Goal: Task Accomplishment & Management: Manage account settings

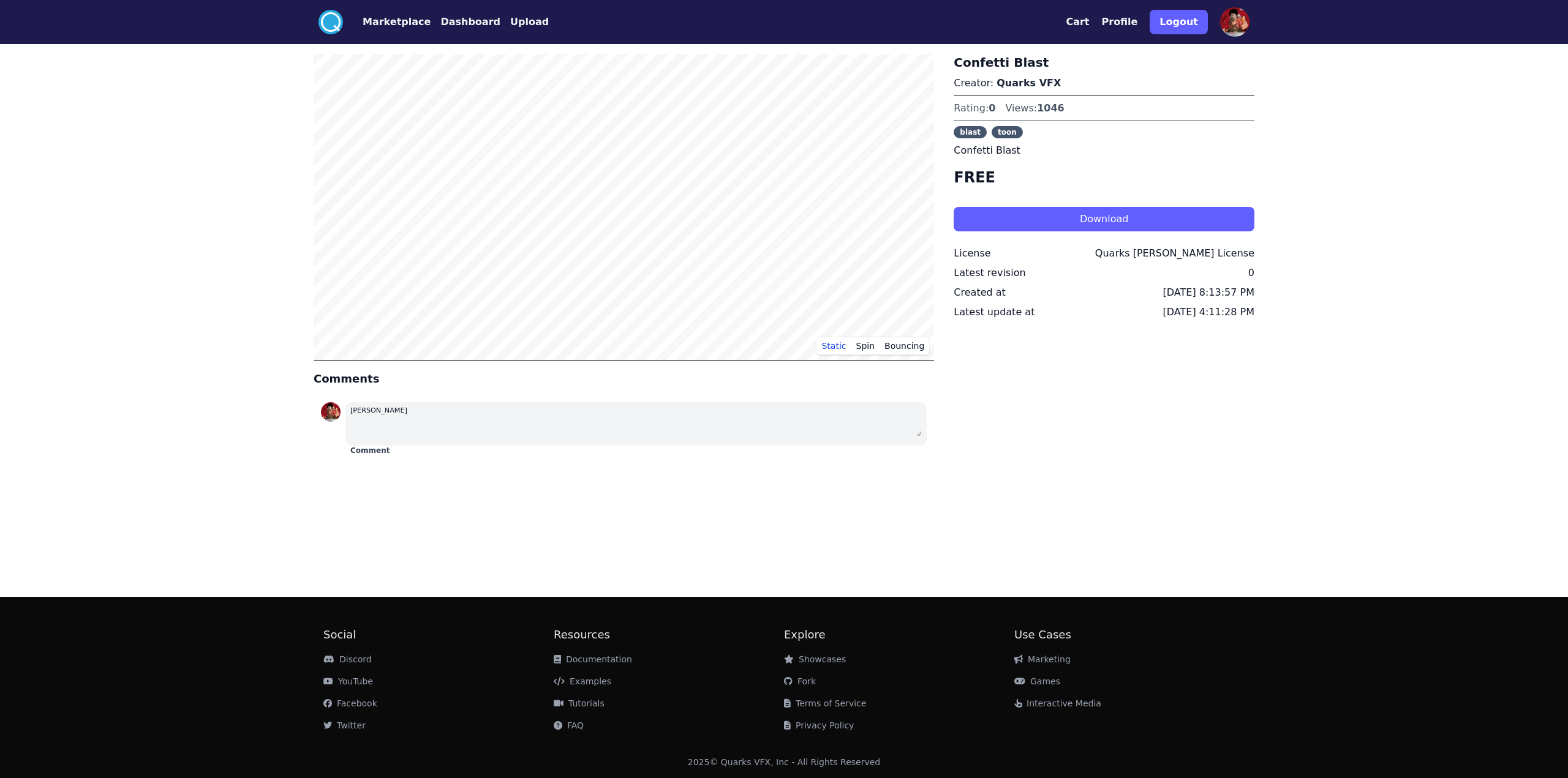
click at [1127, 27] on button "Profile" at bounding box center [1119, 21] width 36 height 14
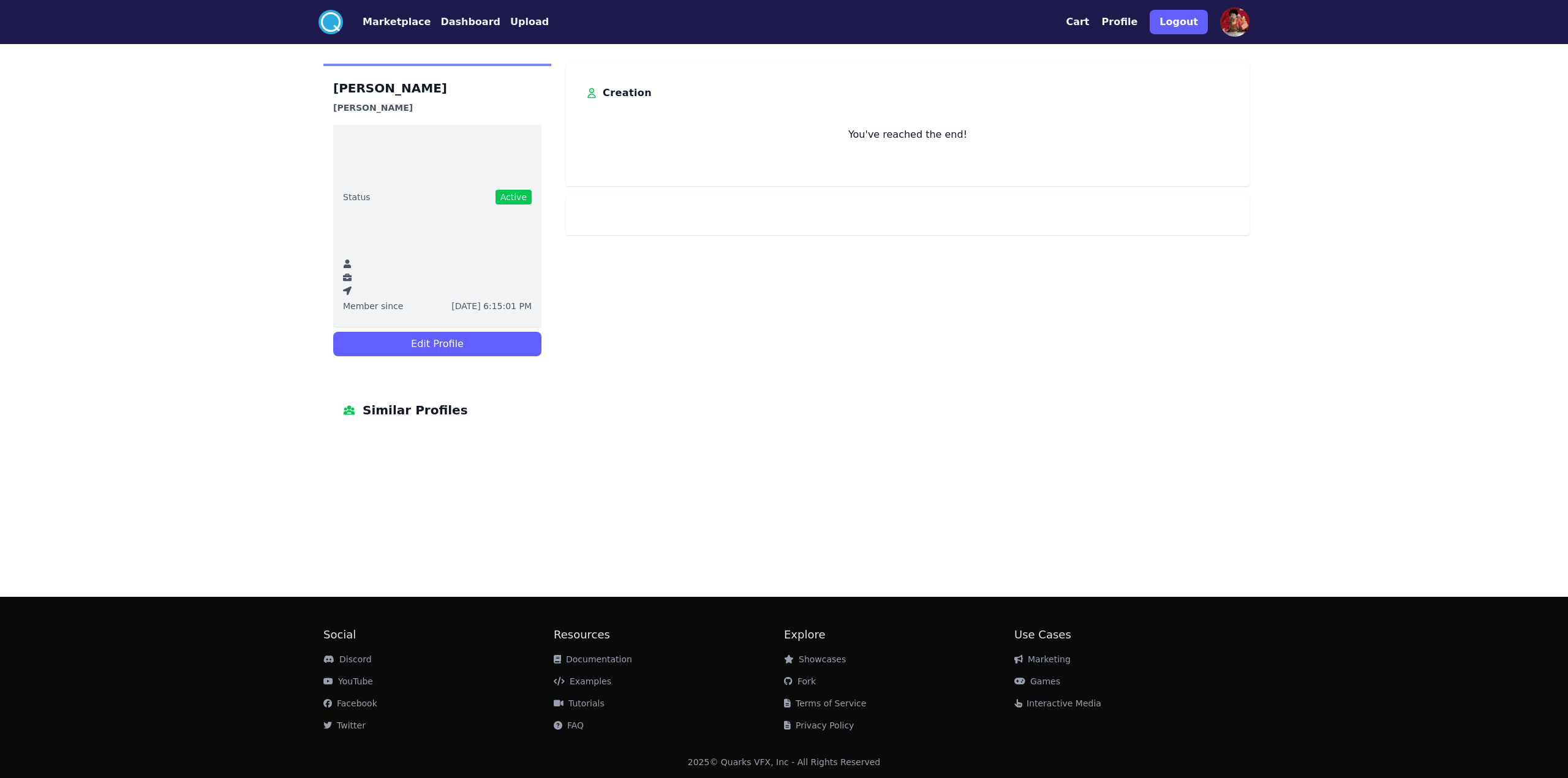
click at [449, 29] on nav ".cls-1{fill:#fff;}.cls-2{fill:#29abe2;} Marketplace Dashboard Upload" at bounding box center [433, 22] width 230 height 25
click at [450, 26] on button "Dashboard" at bounding box center [469, 21] width 60 height 14
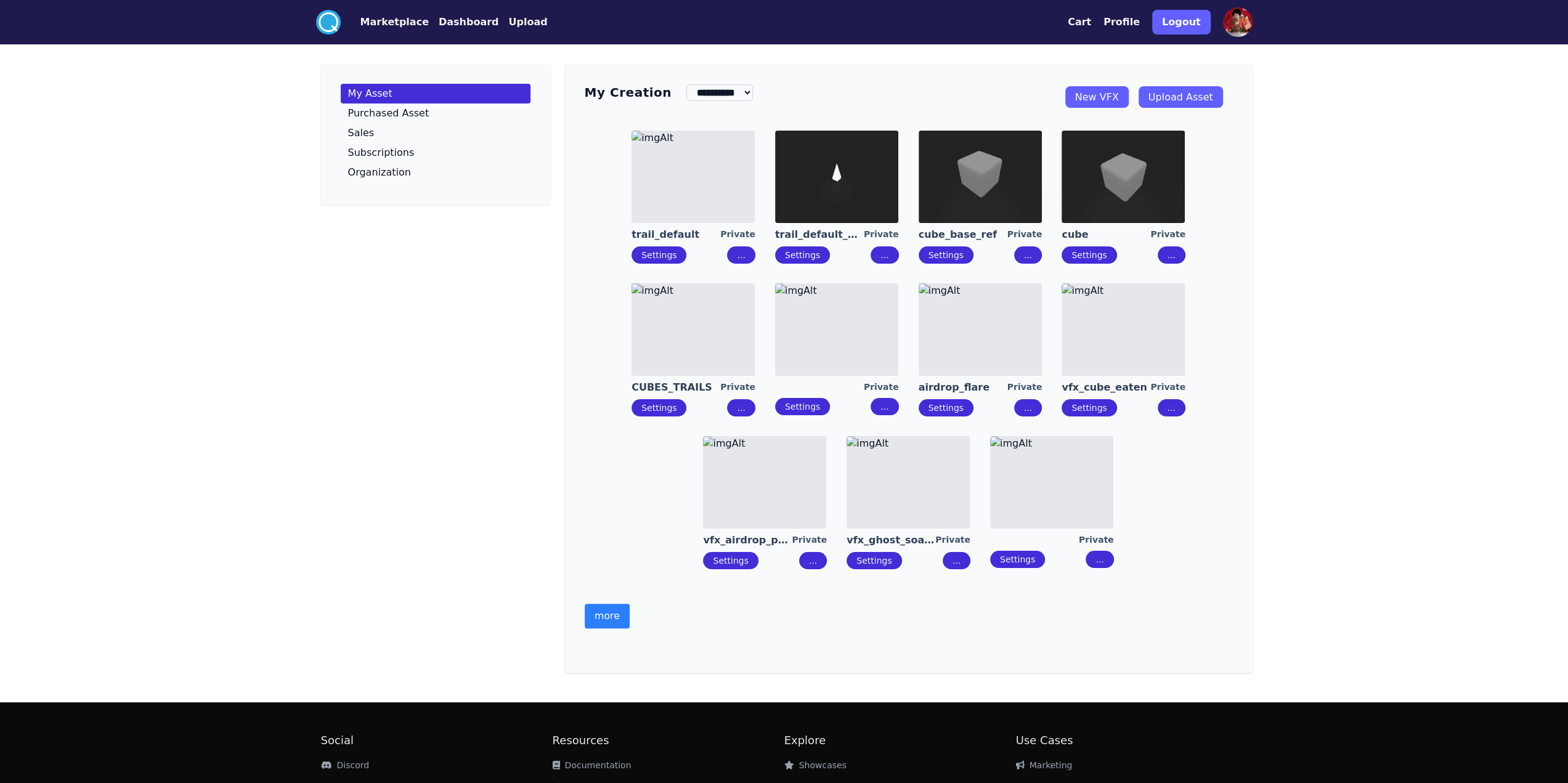
click at [872, 333] on img at bounding box center [837, 329] width 123 height 93
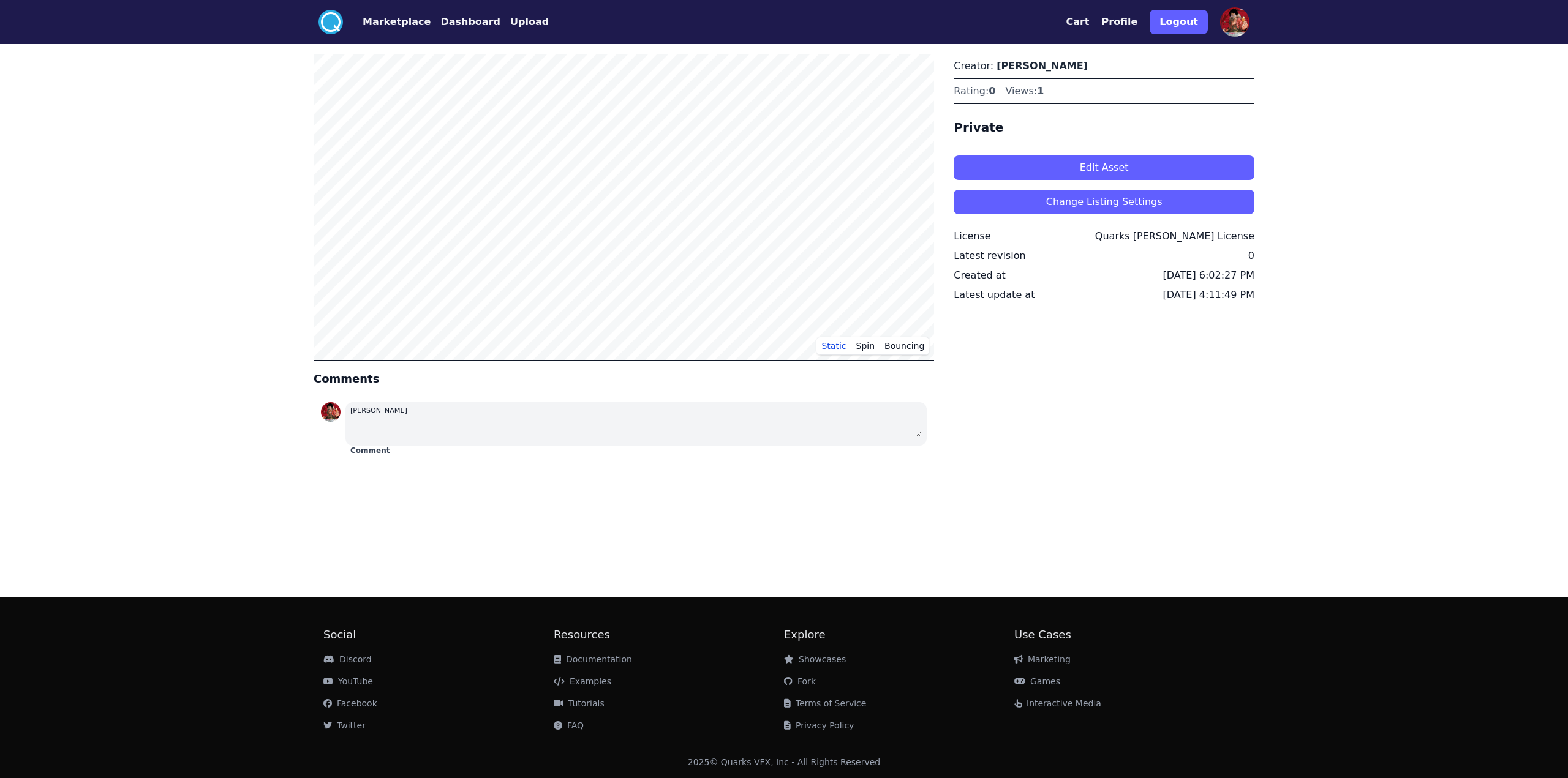
click at [1005, 180] on button "Edit Asset" at bounding box center [1103, 168] width 300 height 25
